Goal: Find contact information: Find contact information

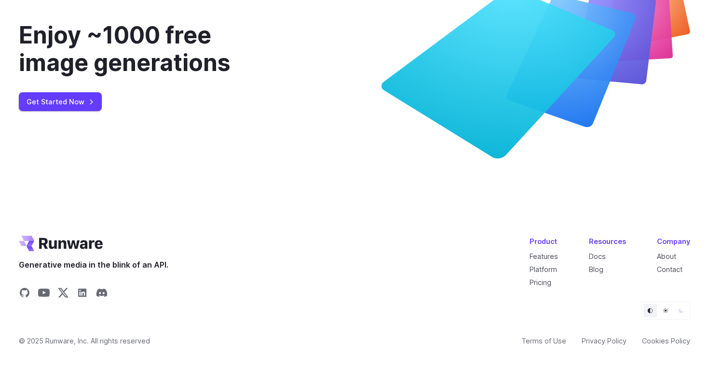
scroll to position [3681, 0]
click at [668, 270] on link "Contact" at bounding box center [670, 269] width 26 height 8
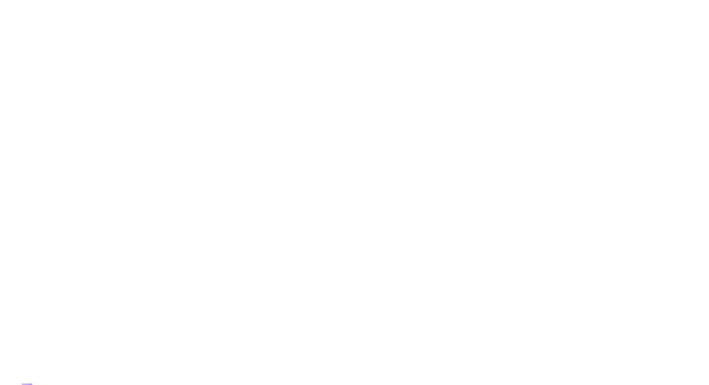
scroll to position [864, 0]
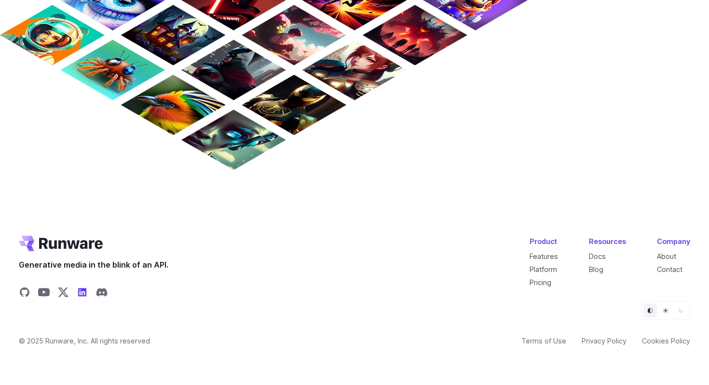
click at [80, 291] on icon "Share on LinkedIn" at bounding box center [83, 292] width 12 height 12
